Goal: Task Accomplishment & Management: Use online tool/utility

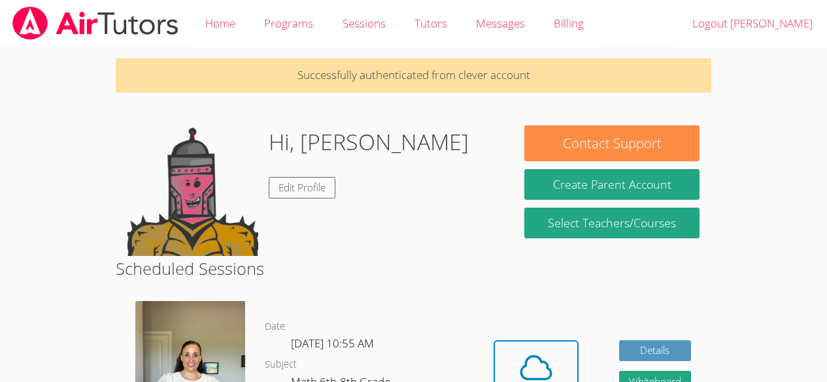
scroll to position [162, 0]
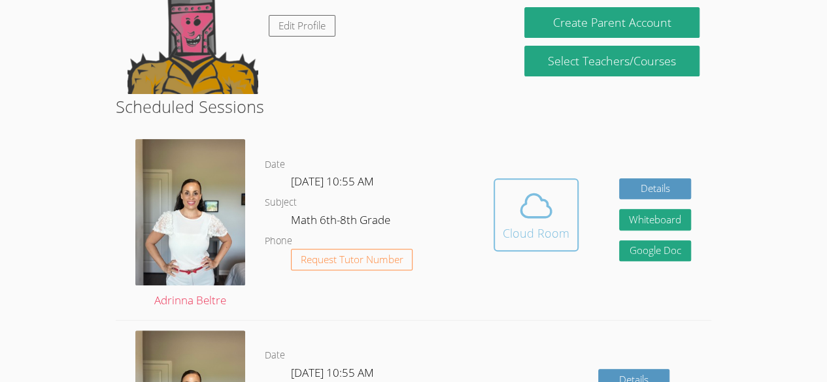
click at [528, 228] on div "Cloud Room" at bounding box center [536, 233] width 67 height 18
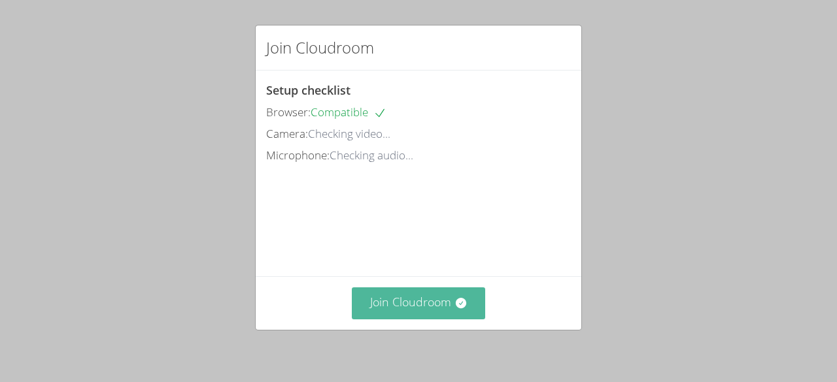
click at [379, 309] on button "Join Cloudroom" at bounding box center [419, 304] width 134 height 32
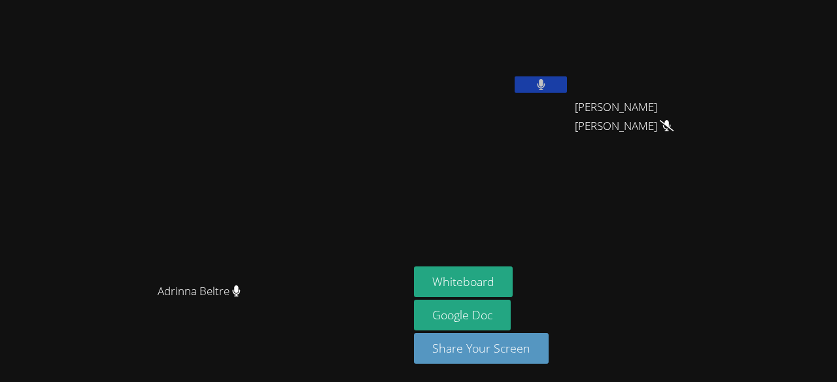
click at [545, 82] on icon at bounding box center [541, 84] width 8 height 11
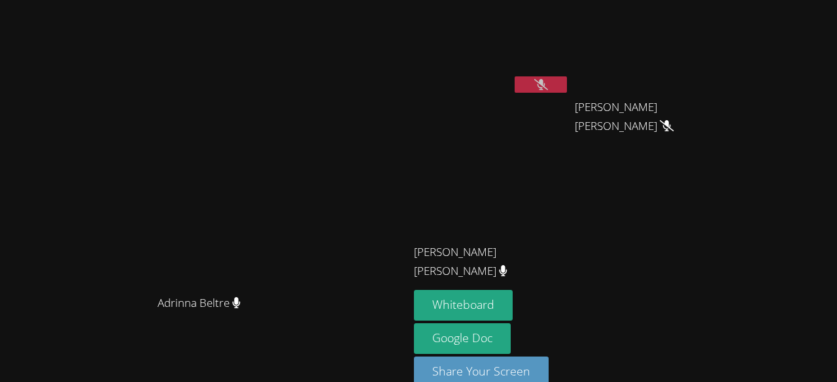
click at [548, 85] on icon at bounding box center [541, 84] width 14 height 11
click at [548, 84] on icon at bounding box center [541, 84] width 14 height 11
click at [545, 90] on icon at bounding box center [541, 84] width 8 height 11
click at [567, 76] on button at bounding box center [541, 84] width 52 height 16
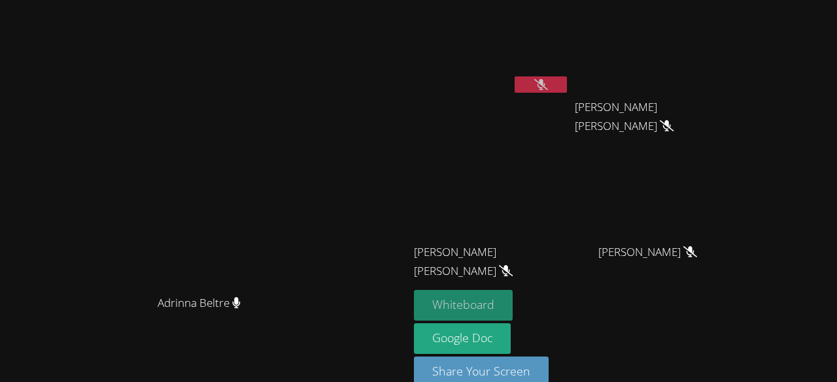
click at [513, 294] on button "Whiteboard" at bounding box center [463, 305] width 99 height 31
click at [548, 86] on icon at bounding box center [541, 84] width 14 height 11
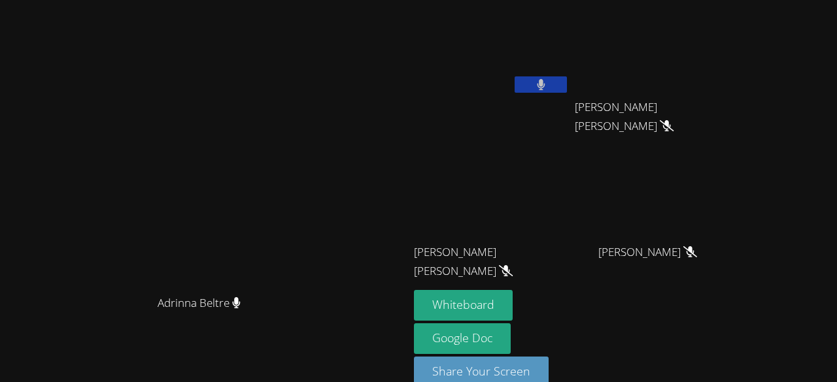
click at [545, 86] on icon at bounding box center [541, 84] width 8 height 11
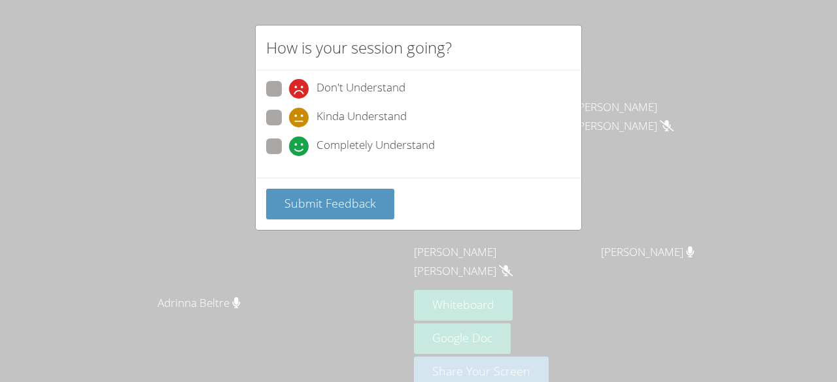
click at [282, 152] on label "Completely Understand" at bounding box center [350, 148] width 169 height 18
click at [289, 150] on input "Completely Understand" at bounding box center [294, 144] width 11 height 11
radio input "true"
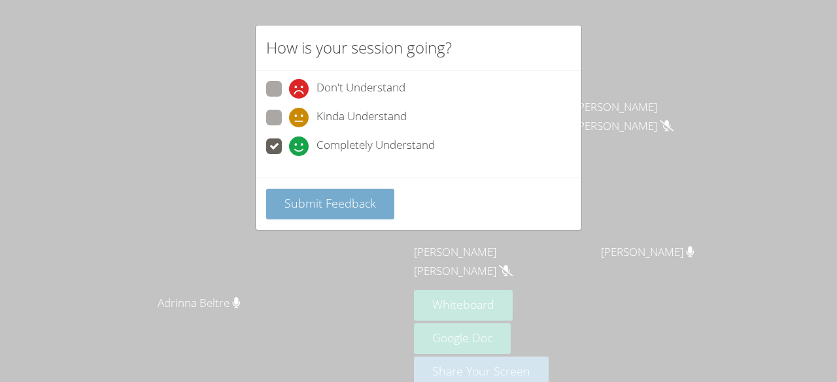
click at [305, 200] on span "Submit Feedback" at bounding box center [330, 203] width 92 height 16
